Goal: Information Seeking & Learning: Check status

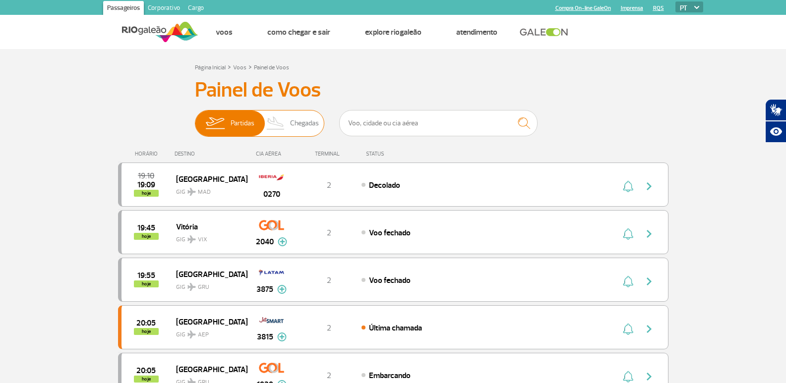
click at [227, 126] on img at bounding box center [214, 124] width 31 height 26
click at [195, 118] on input "Partidas Chegadas" at bounding box center [195, 118] width 0 height 0
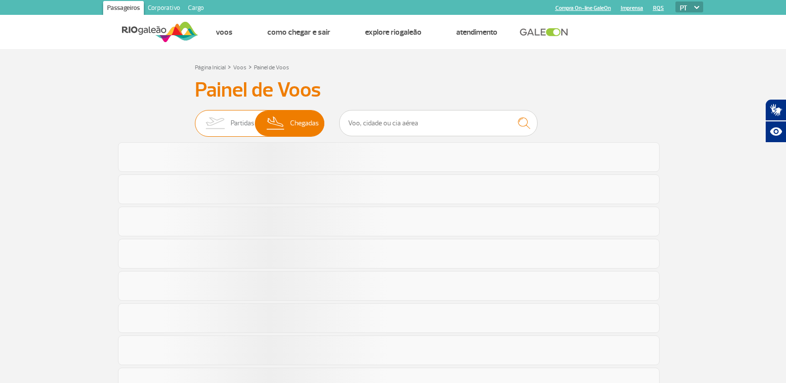
click at [297, 115] on span "Chegadas" at bounding box center [304, 124] width 29 height 26
click at [195, 118] on input "Partidas Chegadas" at bounding box center [195, 118] width 0 height 0
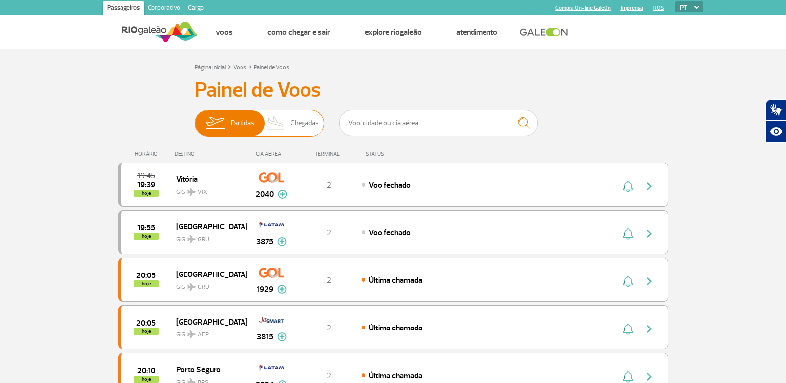
click at [297, 115] on span "Chegadas" at bounding box center [304, 124] width 29 height 26
click at [195, 118] on input "Partidas Chegadas" at bounding box center [195, 118] width 0 height 0
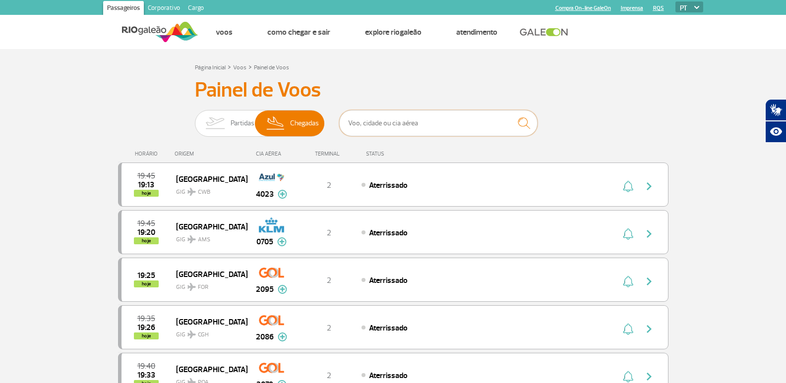
click at [390, 122] on input "text" at bounding box center [438, 123] width 198 height 26
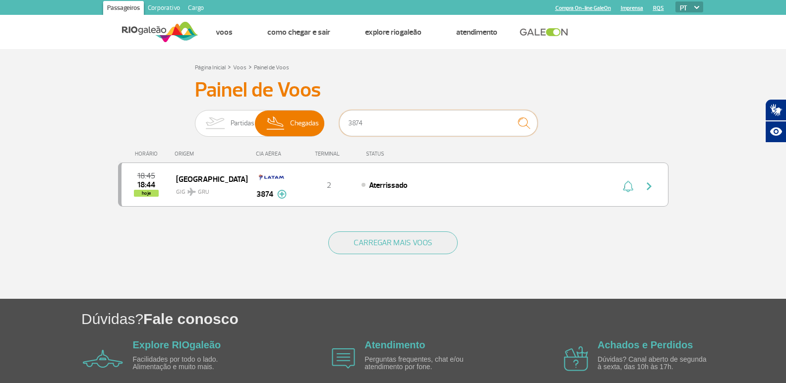
type input "3874"
click at [564, 78] on h3 "Painel de Voos" at bounding box center [393, 90] width 396 height 25
drag, startPoint x: 415, startPoint y: 116, endPoint x: 308, endPoint y: 99, distance: 108.4
click at [308, 99] on div "Painel de Voos Partidas Chegadas 3874 18:45 18:44 hoje [GEOGRAPHIC_DATA] GRU GI…" at bounding box center [393, 148] width 550 height 141
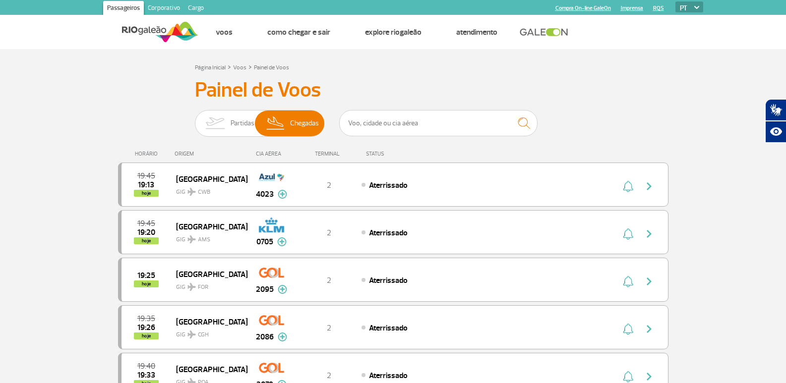
click at [219, 133] on img at bounding box center [214, 124] width 31 height 26
click at [195, 118] on input "Partidas Chegadas" at bounding box center [195, 118] width 0 height 0
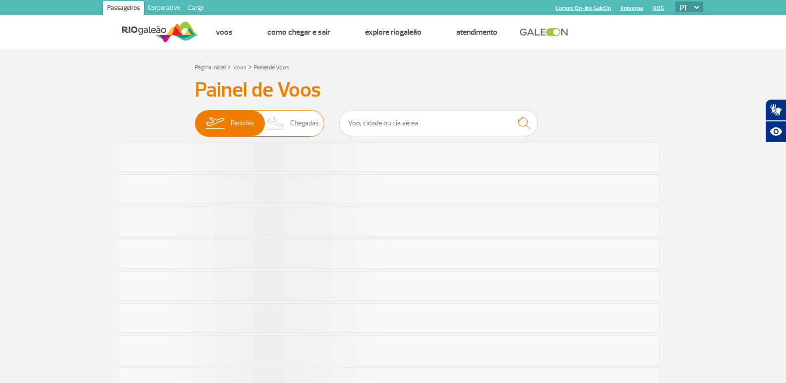
click at [287, 125] on img at bounding box center [275, 124] width 29 height 26
click at [195, 118] on input "Partidas Chegadas" at bounding box center [195, 118] width 0 height 0
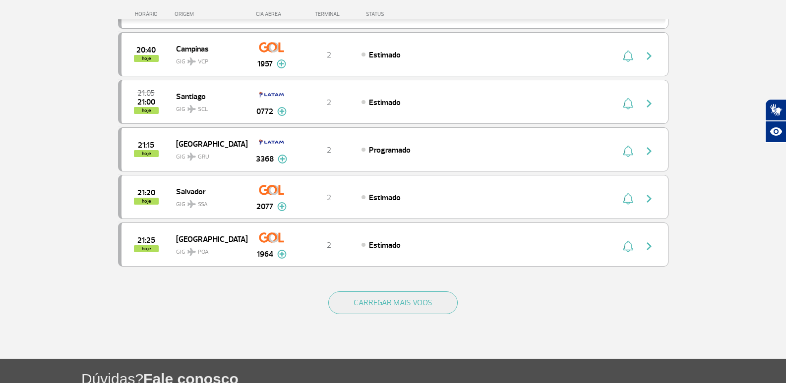
scroll to position [892, 0]
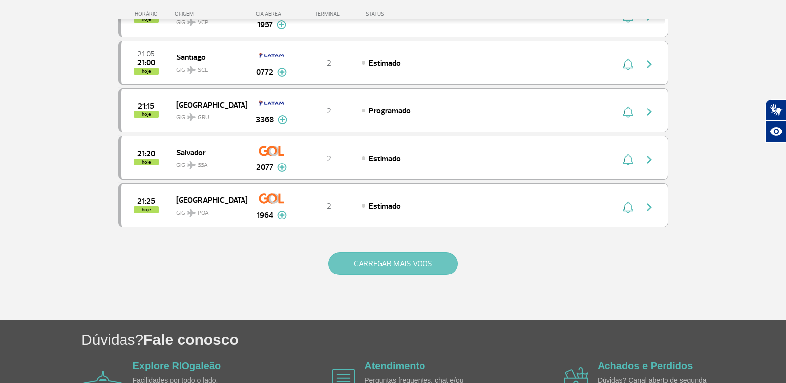
click at [368, 258] on button "CARREGAR MAIS VOOS" at bounding box center [392, 263] width 129 height 23
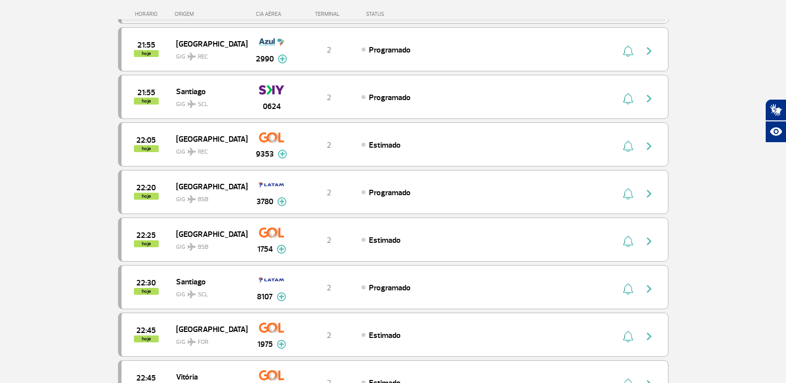
scroll to position [1239, 0]
